Goal: Information Seeking & Learning: Learn about a topic

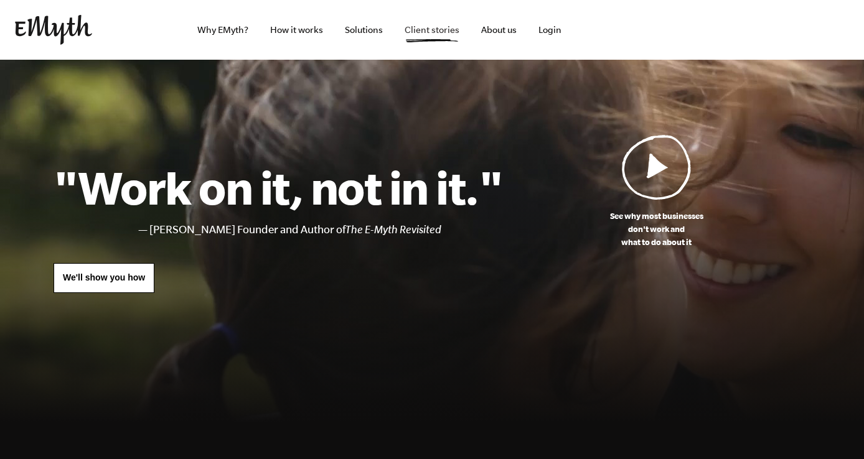
click at [444, 37] on link "Client stories" at bounding box center [432, 30] width 75 height 60
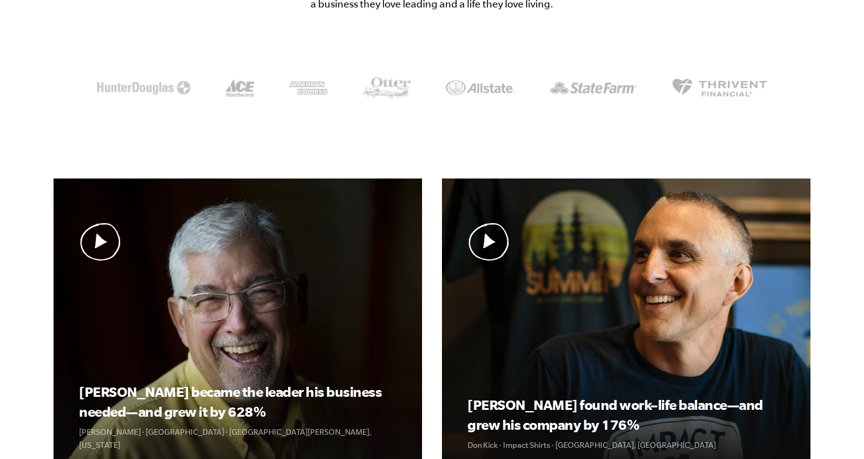
scroll to position [360, 0]
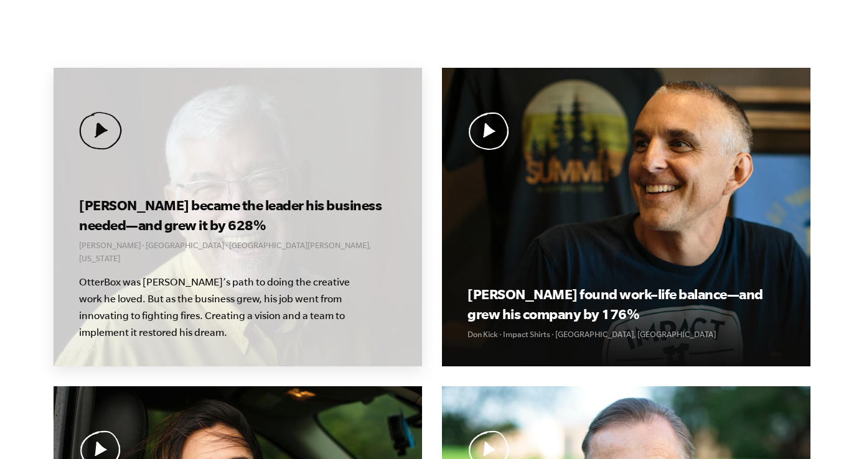
click at [91, 128] on img at bounding box center [100, 131] width 43 height 38
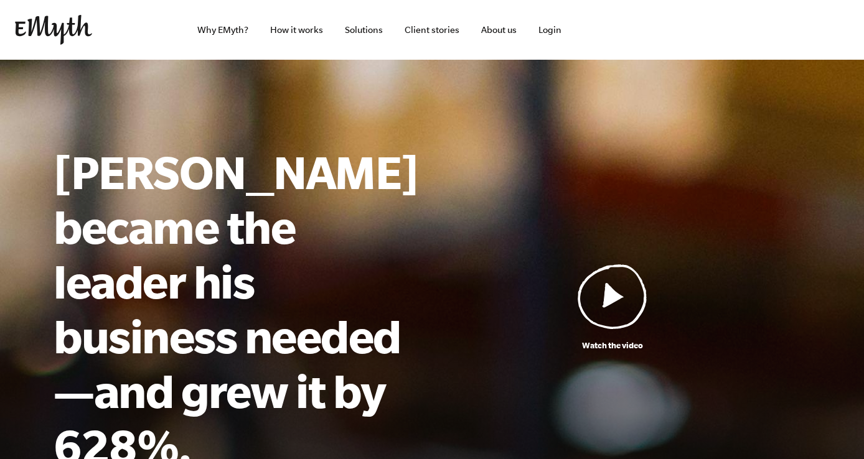
click at [607, 267] on img at bounding box center [613, 296] width 70 height 65
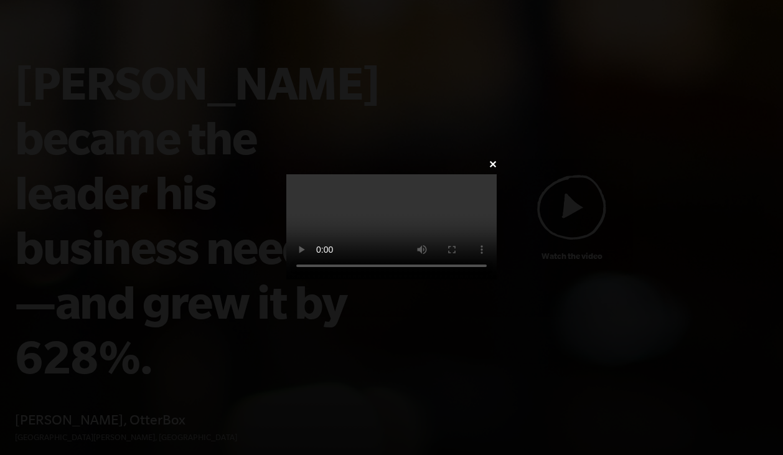
scroll to position [151, 0]
click at [497, 159] on link "✕" at bounding box center [493, 165] width 8 height 12
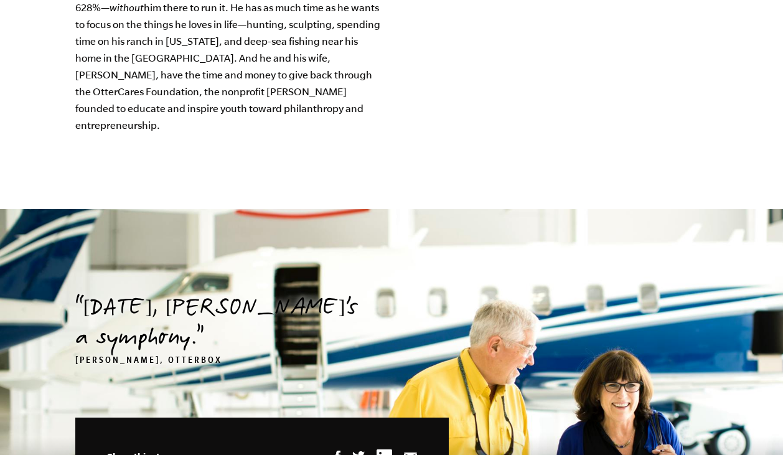
scroll to position [3820, 0]
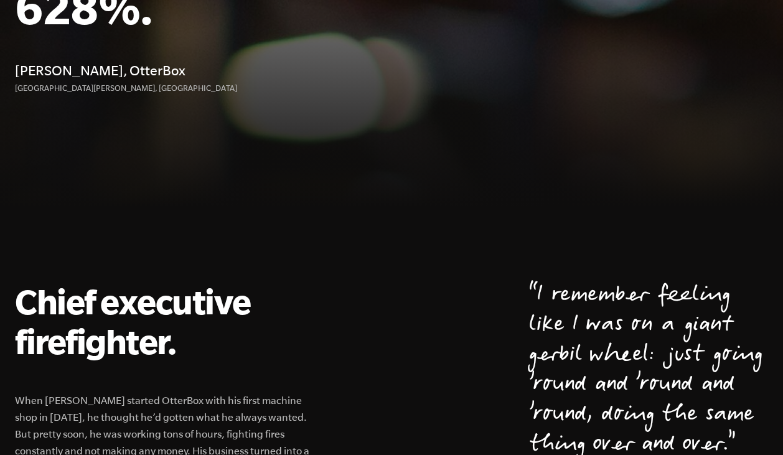
scroll to position [562, 0]
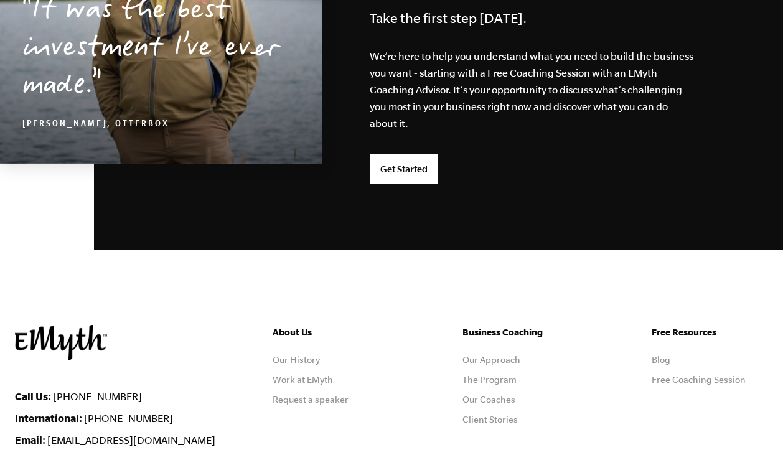
scroll to position [3398, 0]
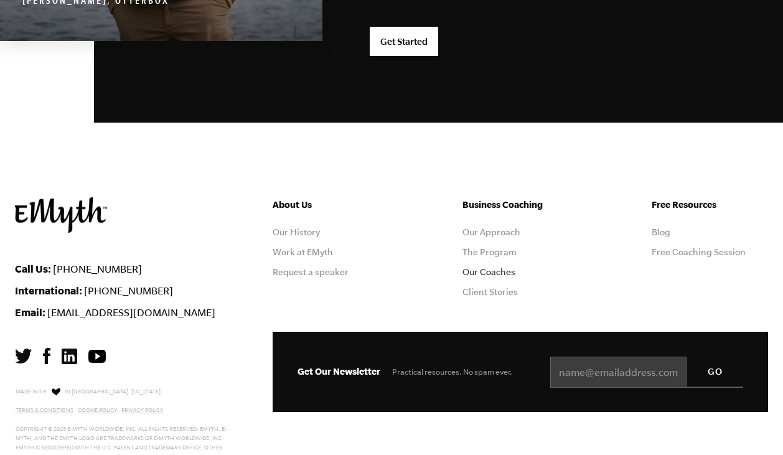
click at [483, 272] on link "Our Coaches" at bounding box center [488, 272] width 53 height 10
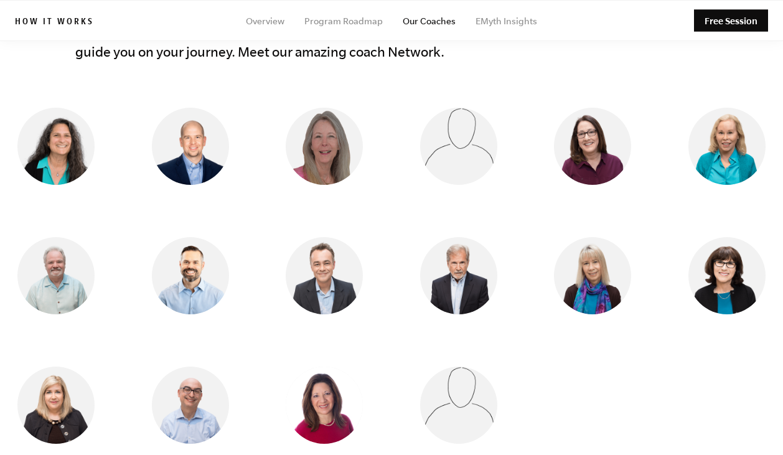
scroll to position [1094, 0]
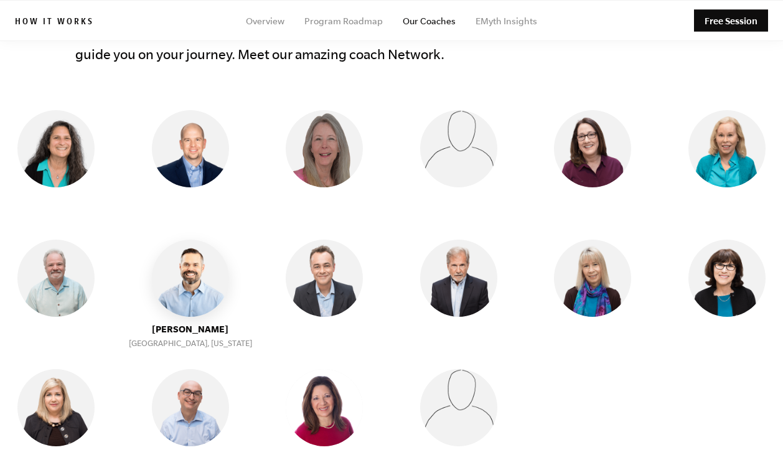
click at [193, 265] on img at bounding box center [190, 278] width 77 height 77
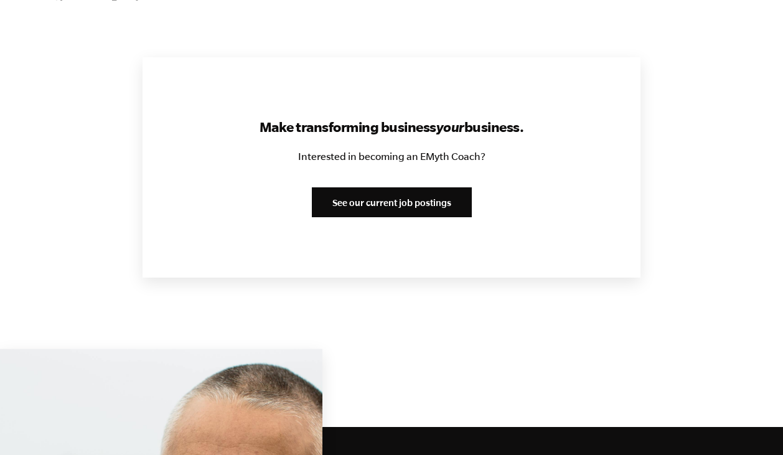
scroll to position [1588, 0]
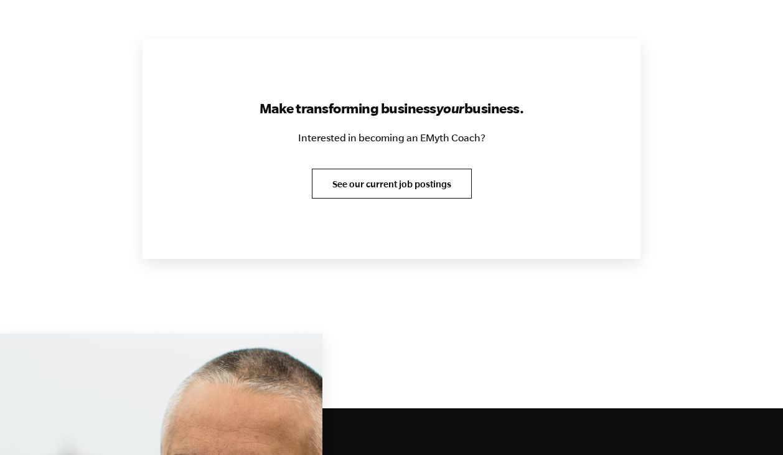
click at [337, 176] on link "See our current job postings" at bounding box center [392, 184] width 160 height 30
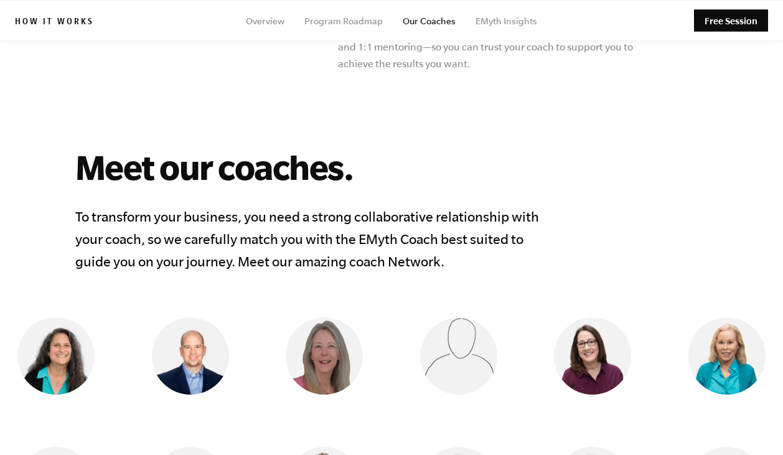
scroll to position [316, 0]
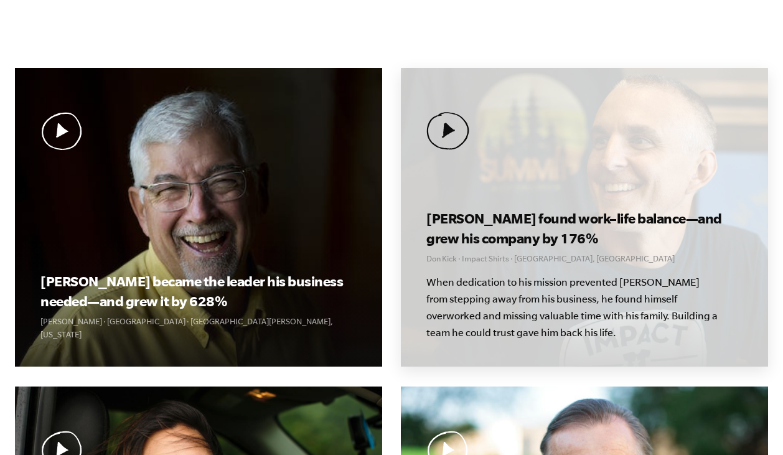
click at [500, 169] on div "[PERSON_NAME] found work–life balance—and grew his company by 176% Don Kick · I…" at bounding box center [584, 217] width 367 height 299
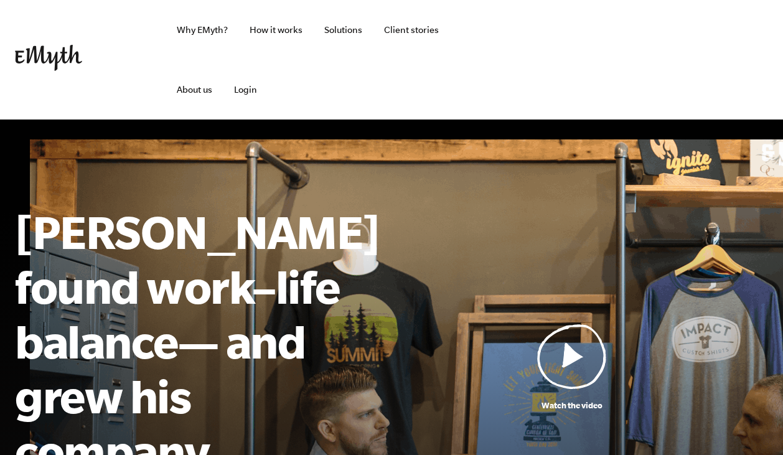
click at [556, 324] on img at bounding box center [572, 356] width 70 height 65
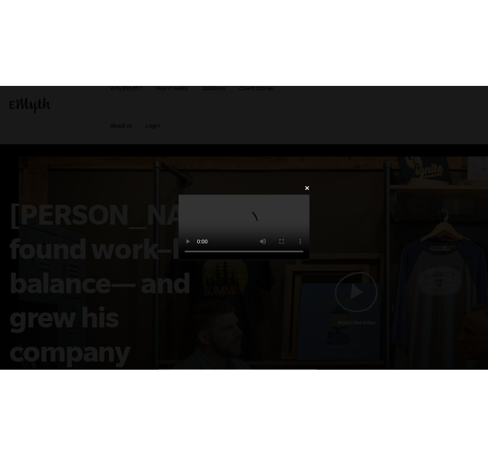
scroll to position [27, 0]
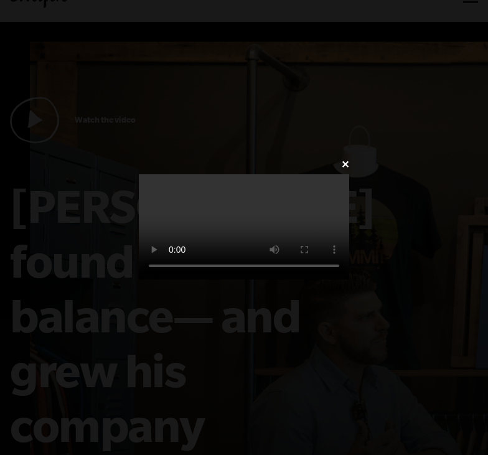
click at [349, 159] on link "✕" at bounding box center [345, 165] width 8 height 12
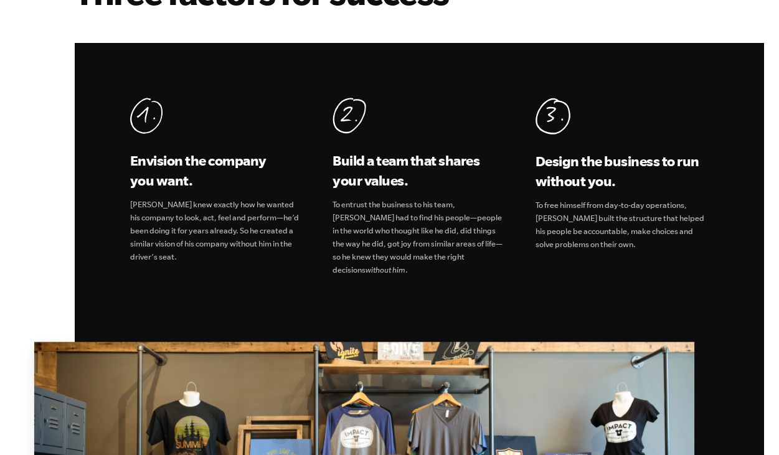
scroll to position [2736, 0]
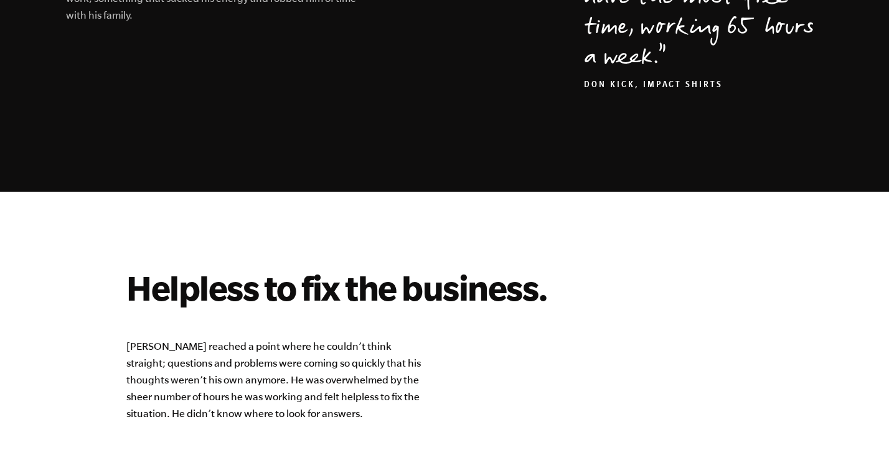
scroll to position [897, 0]
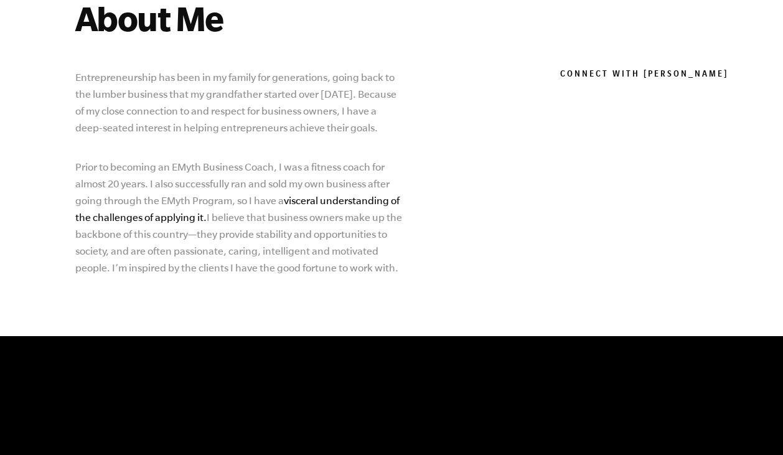
scroll to position [682, 0]
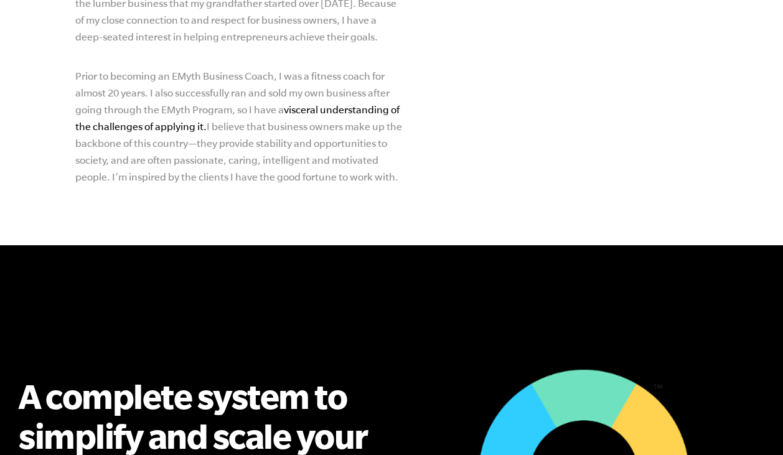
click at [342, 132] on span "visceral understanding of the challenges of applying it." at bounding box center [237, 118] width 324 height 28
click at [342, 128] on span "visceral understanding of the challenges of applying it." at bounding box center [237, 118] width 324 height 28
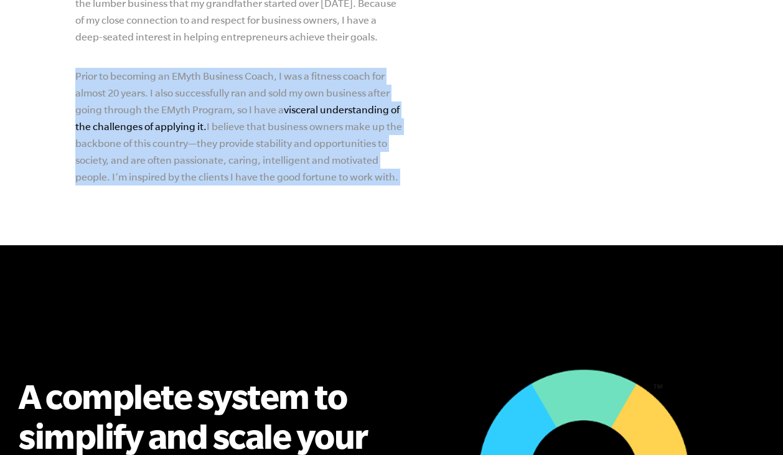
click at [342, 128] on span "visceral understanding of the challenges of applying it." at bounding box center [237, 118] width 324 height 28
click at [319, 151] on p "Prior to becoming an EMyth Business Coach, I was a fitness coach for almost 20 …" at bounding box center [239, 127] width 329 height 118
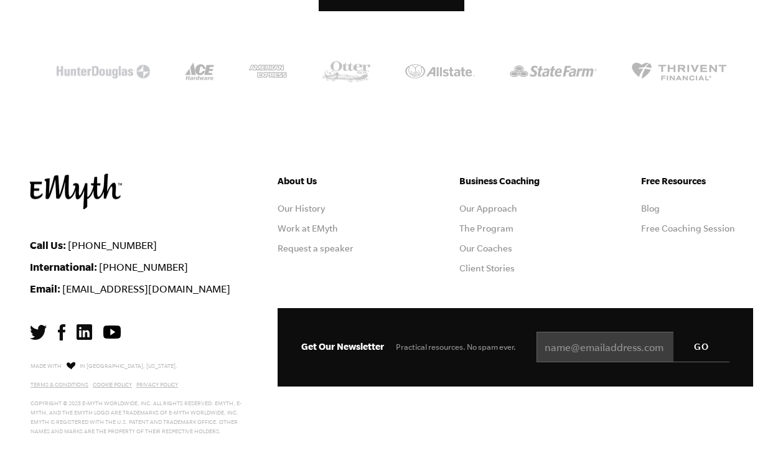
scroll to position [1709, 0]
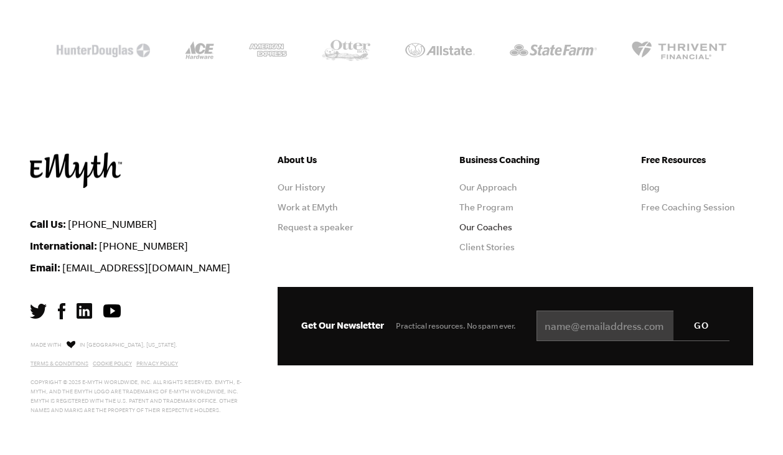
click at [488, 232] on link "Our Coaches" at bounding box center [485, 227] width 53 height 10
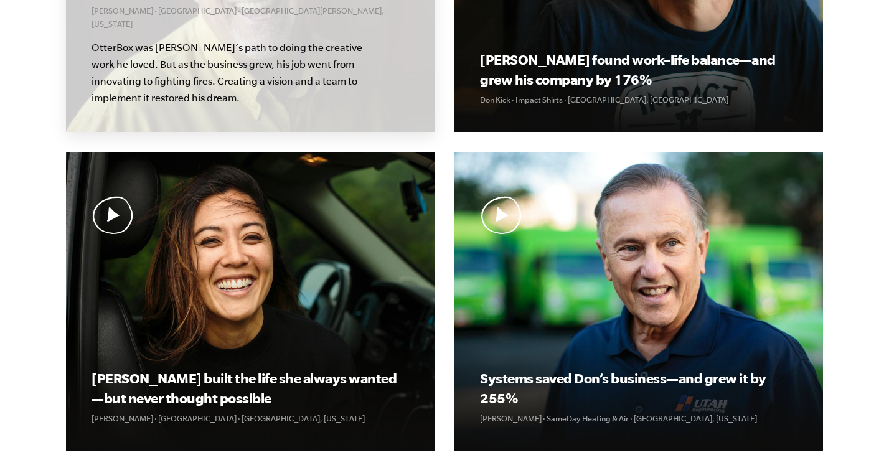
scroll to position [675, 0]
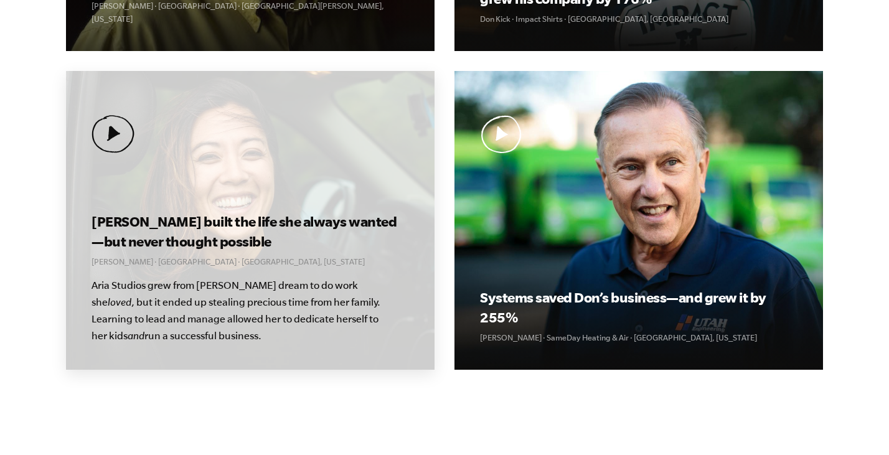
click at [209, 191] on div "[PERSON_NAME] built the life she always wanted—but never thought possible [PERS…" at bounding box center [250, 220] width 368 height 299
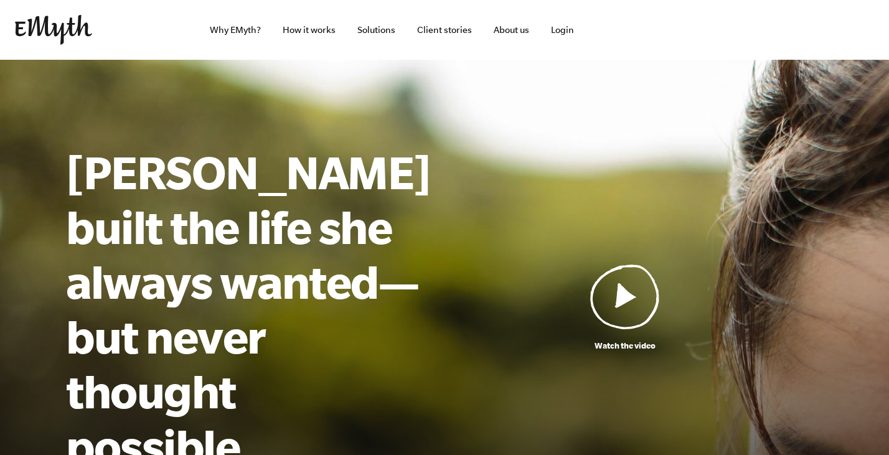
click at [619, 296] on img at bounding box center [625, 296] width 70 height 65
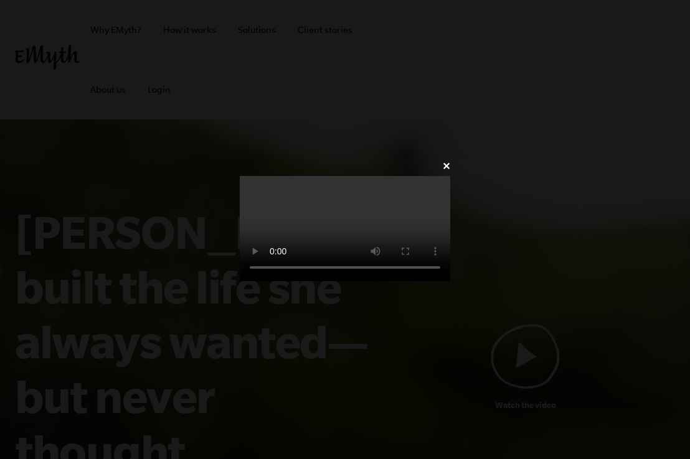
scroll to position [1, 0]
click at [450, 161] on link "✕" at bounding box center [446, 167] width 8 height 12
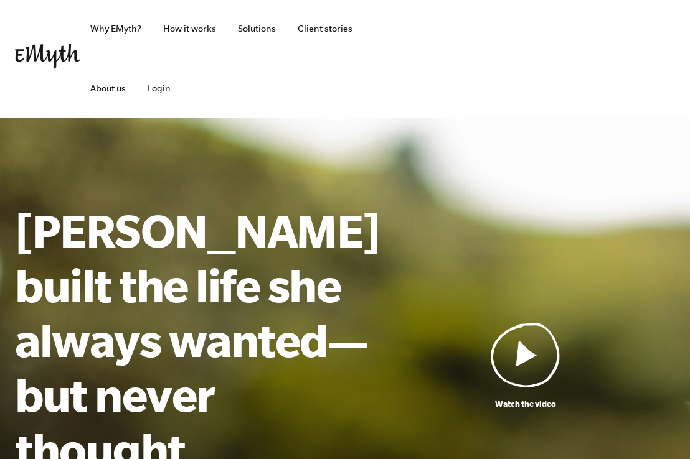
scroll to position [0, 0]
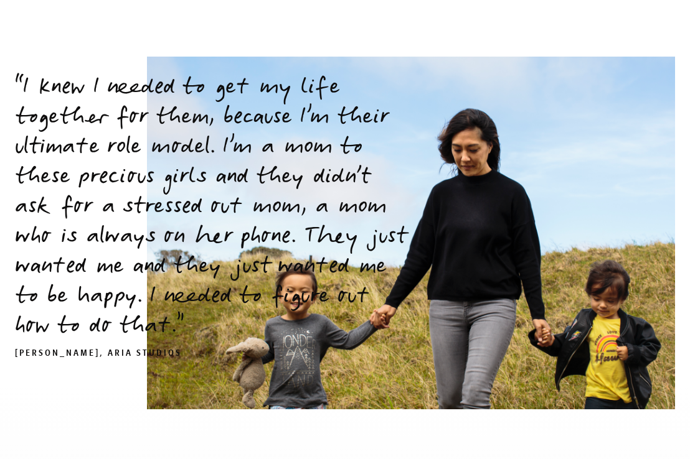
scroll to position [1600, 0]
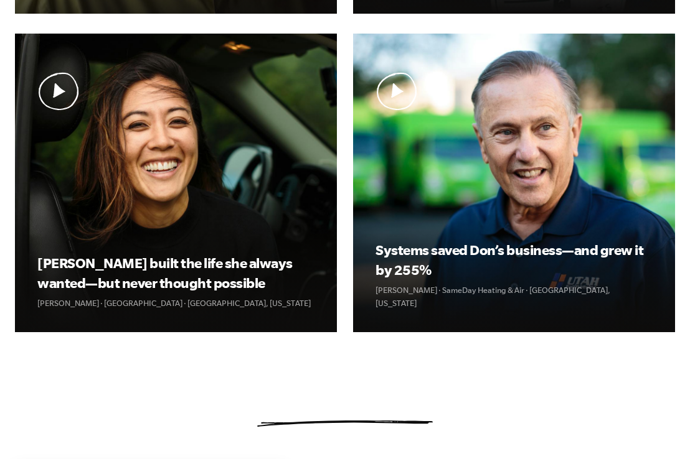
scroll to position [793, 0]
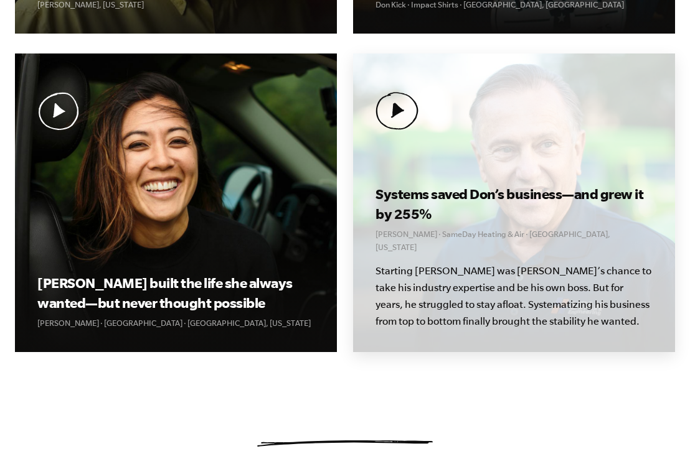
click at [487, 155] on div "Systems saved Don’s business—and grew it by 255% Don Weaver · SameDay Heating &…" at bounding box center [514, 203] width 322 height 299
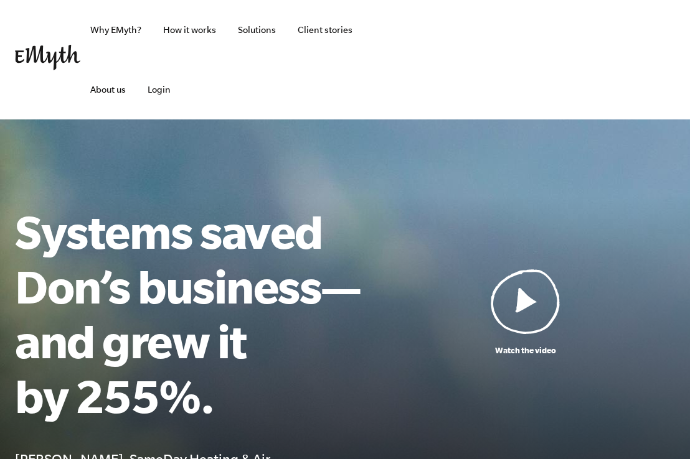
click at [511, 307] on img at bounding box center [525, 301] width 70 height 65
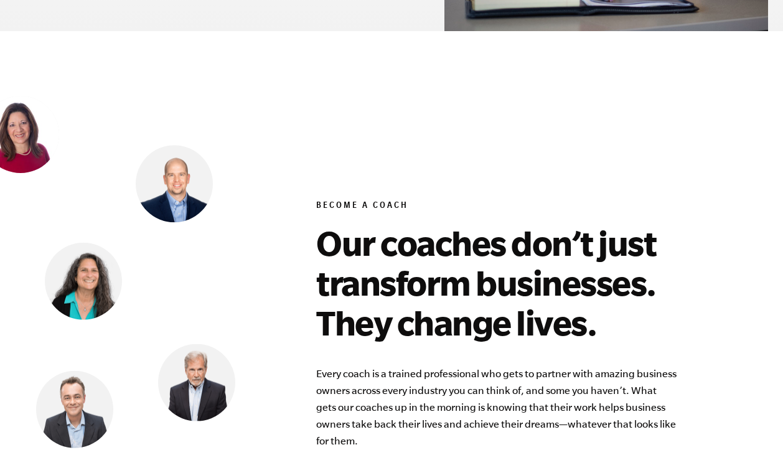
scroll to position [5341, 0]
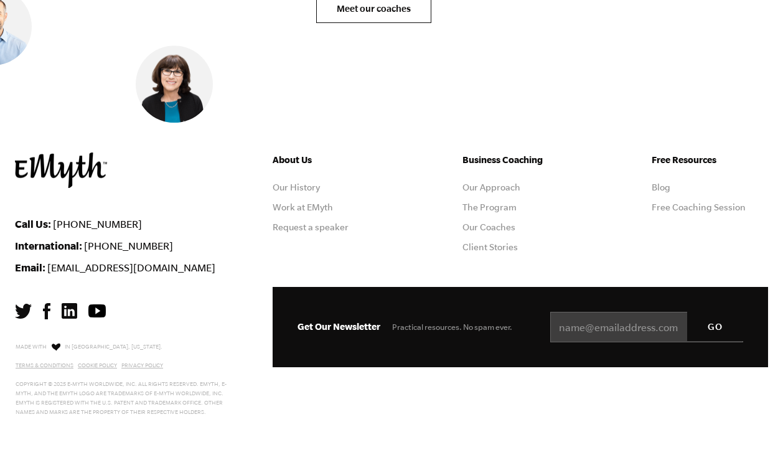
click at [67, 303] on img at bounding box center [70, 311] width 16 height 16
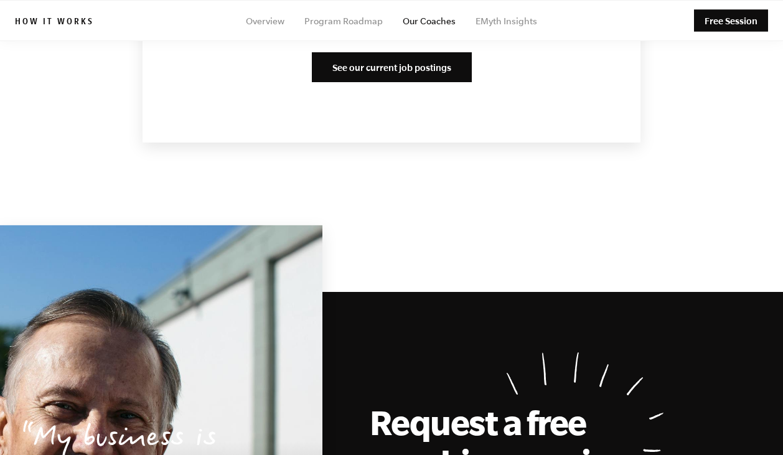
scroll to position [1684, 0]
